Goal: Find specific page/section: Find specific page/section

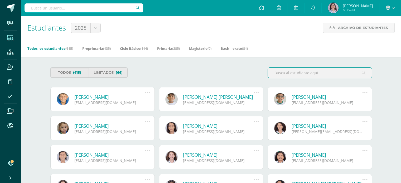
drag, startPoint x: 283, startPoint y: 76, endPoint x: 285, endPoint y: 74, distance: 2.9
click at [283, 76] on input "text" at bounding box center [320, 73] width 104 height 10
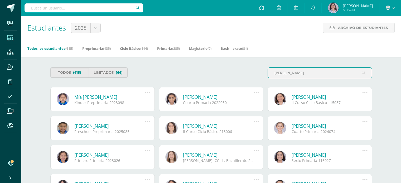
drag, startPoint x: 301, startPoint y: 75, endPoint x: 256, endPoint y: 67, distance: 46.4
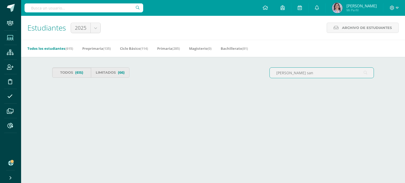
type input "[PERSON_NAME] san"
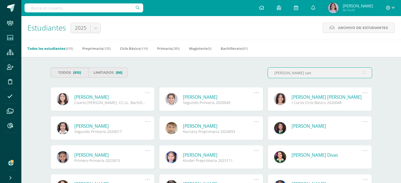
click at [222, 96] on link "Aranza Elizabeth Zamora Santizo" at bounding box center [218, 97] width 71 height 6
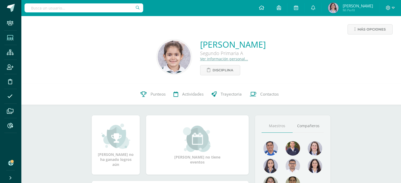
click at [8, 39] on icon at bounding box center [10, 37] width 7 height 5
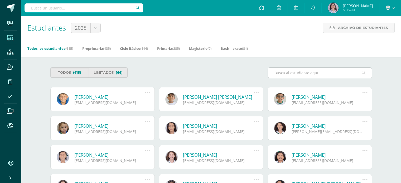
click at [289, 72] on input "text" at bounding box center [320, 73] width 104 height 10
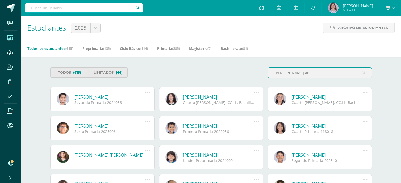
drag, startPoint x: 300, startPoint y: 75, endPoint x: 226, endPoint y: 74, distance: 73.8
click at [226, 74] on div "Todos (615) Limitados (66) santos ar" at bounding box center [211, 74] width 326 height 15
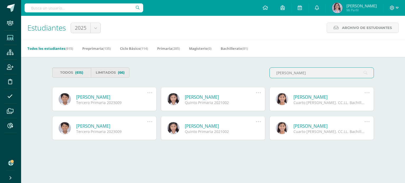
drag, startPoint x: 301, startPoint y: 75, endPoint x: 246, endPoint y: 79, distance: 55.8
click at [246, 79] on div "Todos (615) Limitados (66) rodas alva" at bounding box center [213, 74] width 326 height 15
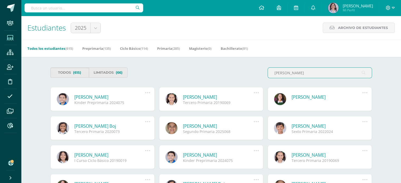
drag, startPoint x: 299, startPoint y: 72, endPoint x: 143, endPoint y: 81, distance: 156.5
click at [143, 81] on div "Todos (615) Limitados (66) pellecer ruano" at bounding box center [211, 74] width 326 height 15
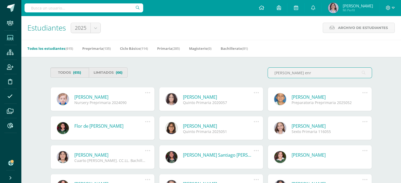
drag, startPoint x: 307, startPoint y: 68, endPoint x: 223, endPoint y: 72, distance: 83.4
click at [223, 72] on div "Todos (615) Limitados (66) paniagua enr" at bounding box center [211, 74] width 326 height 15
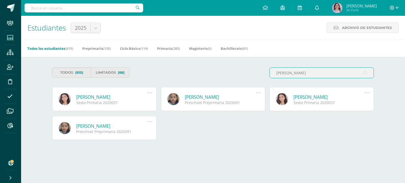
drag, startPoint x: 294, startPoint y: 74, endPoint x: 287, endPoint y: 74, distance: 7.4
click at [287, 74] on input "lópez sol" at bounding box center [322, 73] width 104 height 10
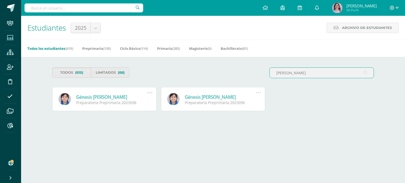
drag, startPoint x: 301, startPoint y: 71, endPoint x: 236, endPoint y: 80, distance: 65.9
click at [236, 80] on div "Todos (615) Limitados (66) lópez gonzá" at bounding box center [213, 74] width 326 height 15
drag, startPoint x: 288, startPoint y: 74, endPoint x: 224, endPoint y: 73, distance: 63.8
click at [223, 73] on div "Todos (615) Limitados (66) gil chi" at bounding box center [213, 74] width 326 height 15
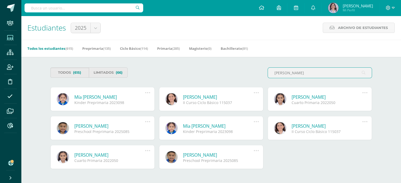
drag, startPoint x: 297, startPoint y: 72, endPoint x: 284, endPoint y: 73, distance: 12.7
click at [284, 73] on input "[PERSON_NAME]" at bounding box center [320, 73] width 104 height 10
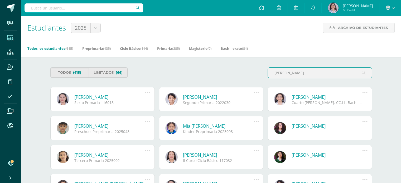
drag, startPoint x: 298, startPoint y: 70, endPoint x: 201, endPoint y: 70, distance: 97.0
click at [201, 70] on div "Todos (615) Limitados (66) garcía hernán" at bounding box center [211, 74] width 326 height 15
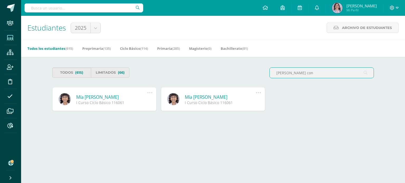
drag, startPoint x: 304, startPoint y: 75, endPoint x: 233, endPoint y: 74, distance: 70.4
click at [233, 74] on div "Todos (615) Limitados (66) enríquez con" at bounding box center [213, 74] width 326 height 15
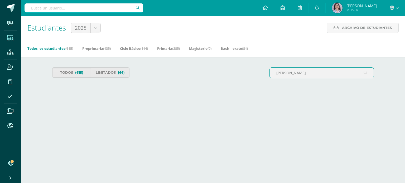
type input "rodas alva"
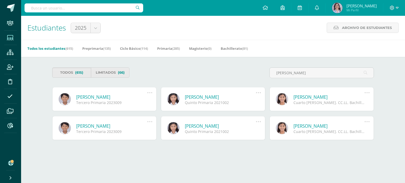
click at [197, 99] on link "Fátima Abigail Rodas Alvarado" at bounding box center [220, 97] width 71 height 6
drag, startPoint x: 299, startPoint y: 77, endPoint x: 236, endPoint y: 76, distance: 62.7
click at [236, 76] on div "Todos (615) Limitados (66) rodas alva" at bounding box center [213, 74] width 326 height 15
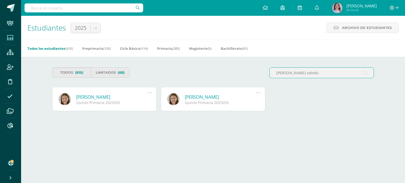
drag, startPoint x: 305, startPoint y: 72, endPoint x: 248, endPoint y: 68, distance: 56.3
click at [248, 68] on div "Todos (615) Limitados (66) galindo volvito" at bounding box center [213, 74] width 326 height 15
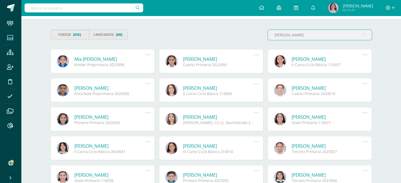
scroll to position [53, 0]
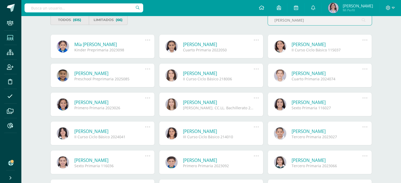
drag, startPoint x: 300, startPoint y: 18, endPoint x: 244, endPoint y: 18, distance: 56.1
click at [245, 19] on div "Todos (615) Limitados (66) garcía morales" at bounding box center [211, 22] width 326 height 15
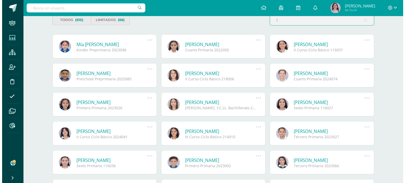
scroll to position [0, 0]
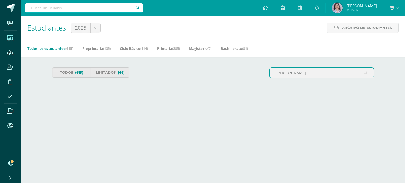
type input "lópez gonz"
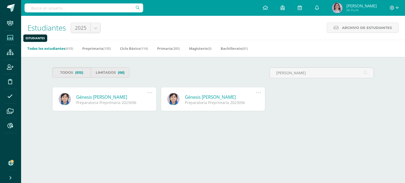
click at [11, 37] on icon at bounding box center [10, 37] width 7 height 5
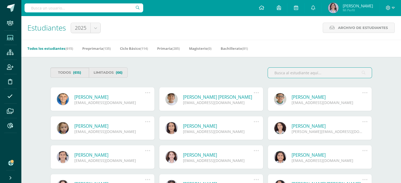
click at [291, 74] on input "text" at bounding box center [320, 73] width 104 height 10
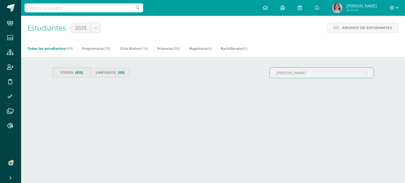
type input "zamora santi"
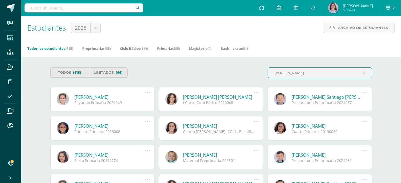
click at [120, 98] on link "[PERSON_NAME] [PERSON_NAME]" at bounding box center [109, 97] width 71 height 6
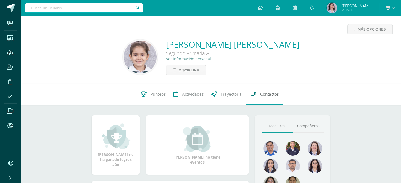
click at [269, 95] on span "Contactos" at bounding box center [269, 94] width 18 height 6
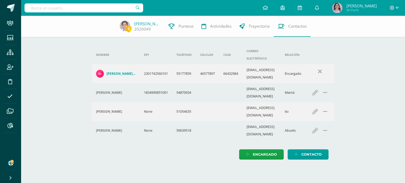
click at [111, 72] on h4 "[PERSON_NAME] Hoamar [PERSON_NAME]" at bounding box center [120, 74] width 29 height 4
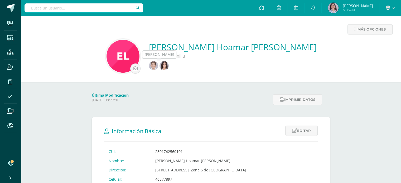
click at [158, 65] on img at bounding box center [153, 65] width 9 height 9
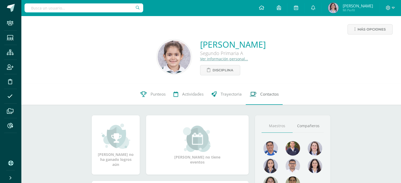
click at [273, 95] on span "Contactos" at bounding box center [269, 94] width 18 height 6
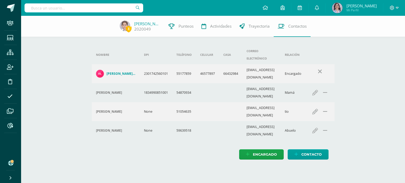
click at [112, 91] on h4 "Lesly Yulissa Revolorio" at bounding box center [109, 93] width 26 height 4
click at [11, 39] on icon at bounding box center [10, 37] width 7 height 5
